Goal: Task Accomplishment & Management: Manage account settings

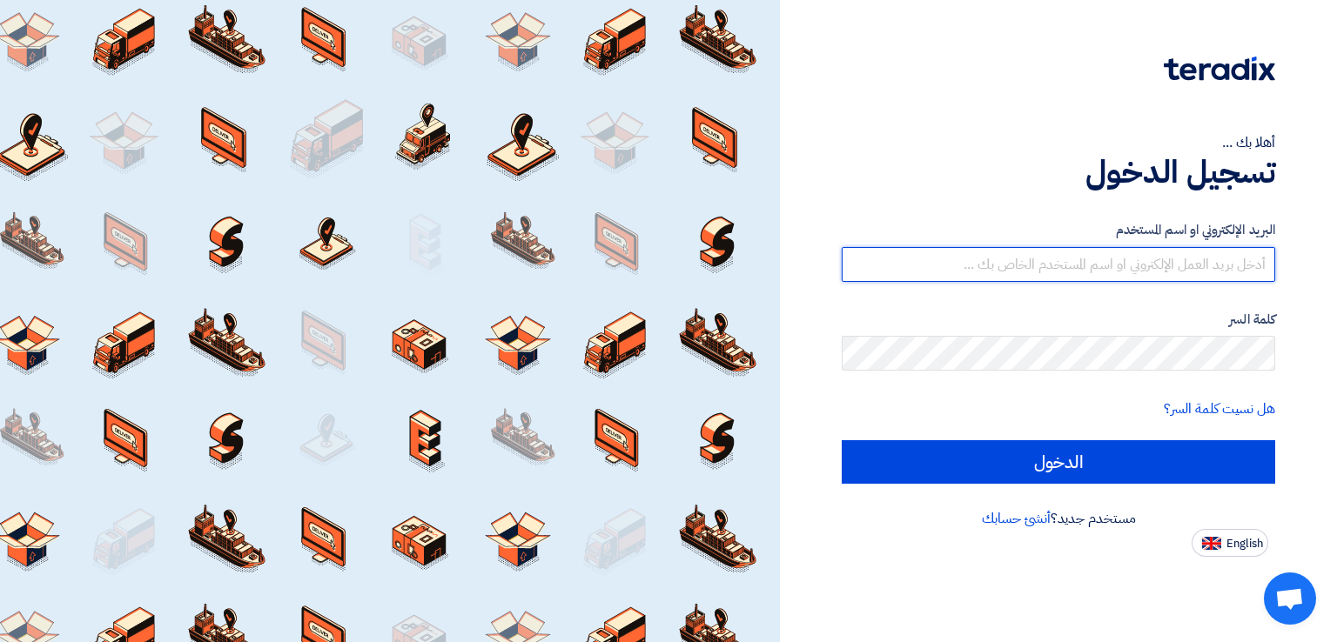
click at [1174, 265] on input "text" at bounding box center [1058, 264] width 433 height 35
click at [1017, 271] on input "text" at bounding box center [1058, 264] width 433 height 35
type input "[EMAIL_ADDRESS][DOMAIN_NAME]"
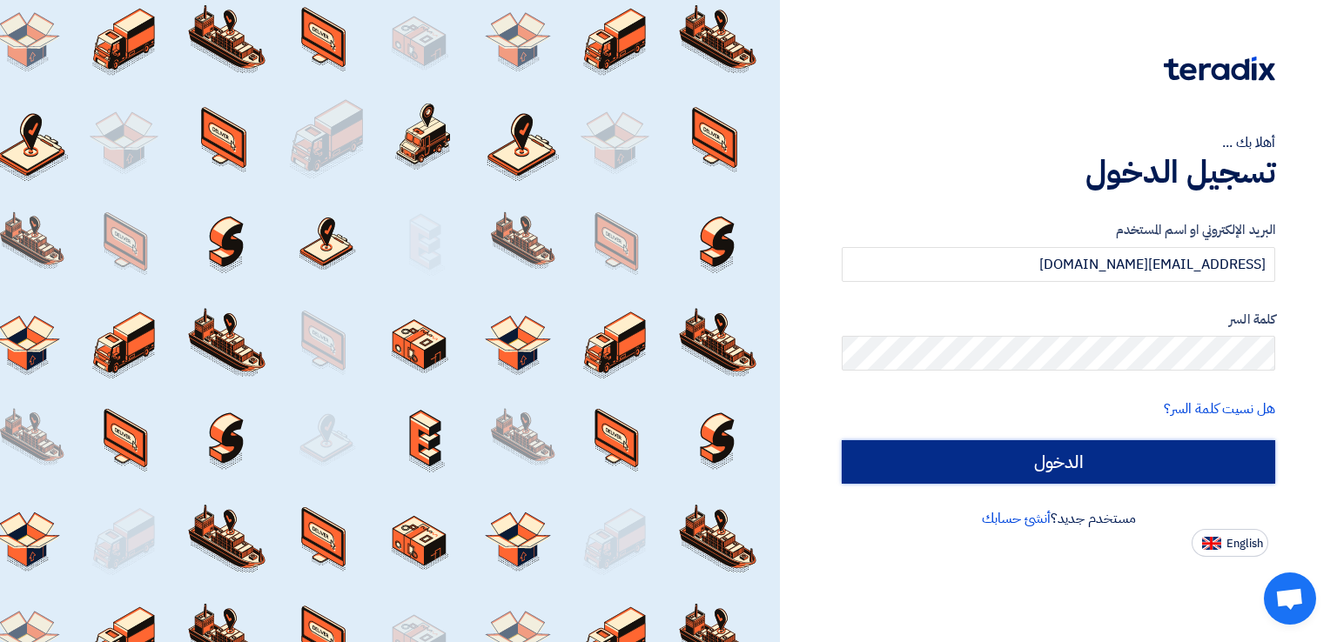
click at [1119, 474] on input "الدخول" at bounding box center [1058, 462] width 433 height 44
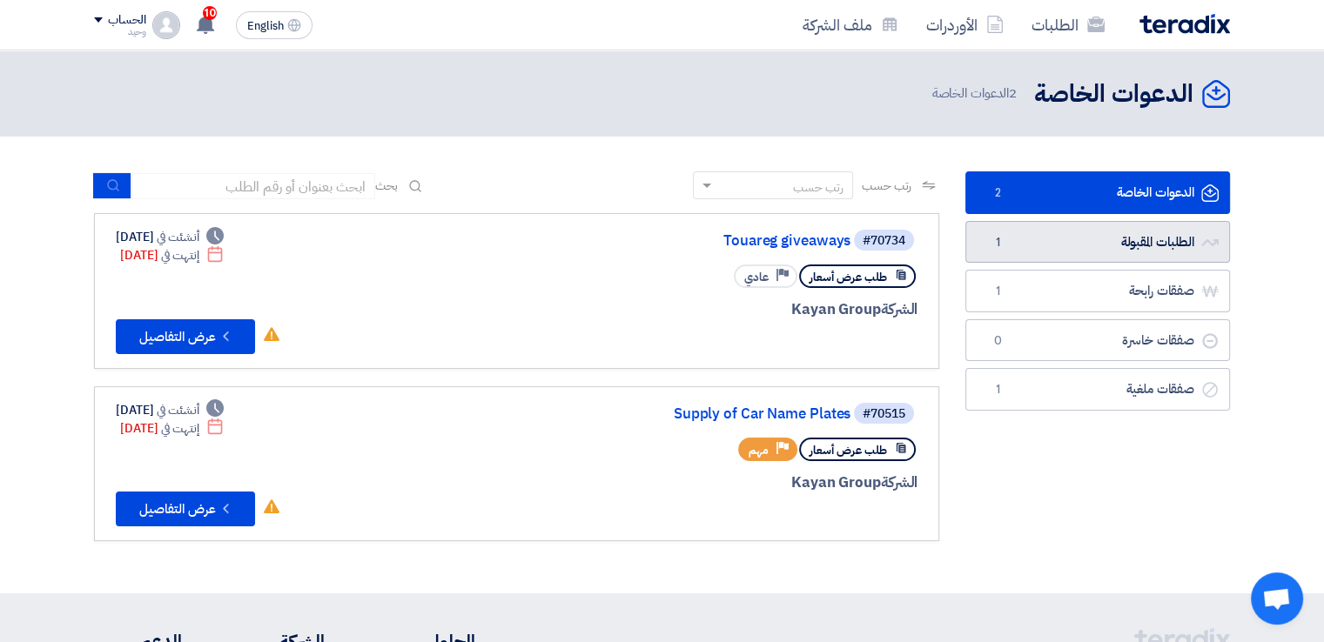
click at [1044, 242] on link "الطلبات المقبولة الطلبات المقبولة 1" at bounding box center [1097, 242] width 265 height 43
